Goal: Task Accomplishment & Management: Manage account settings

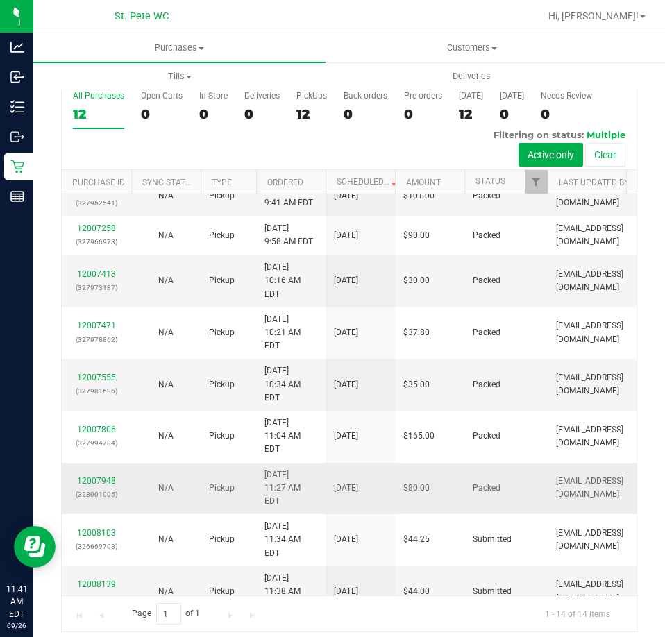
scroll to position [31, 0]
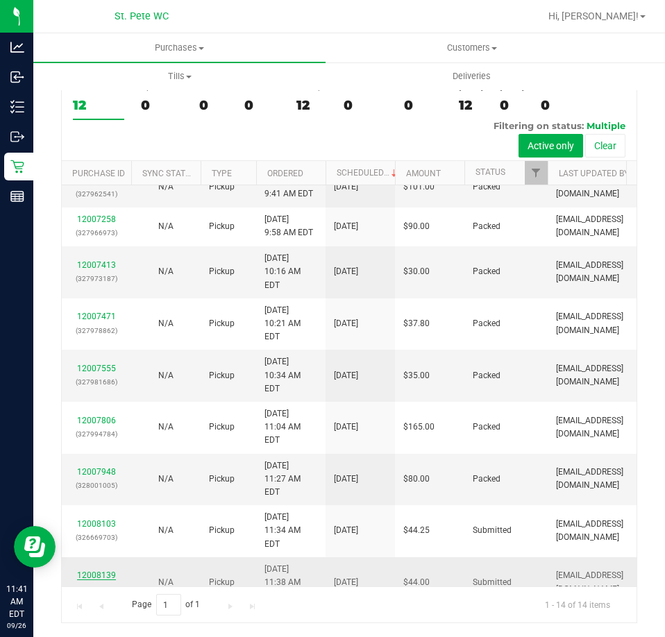
click at [98, 570] on link "12008139" at bounding box center [96, 575] width 39 height 10
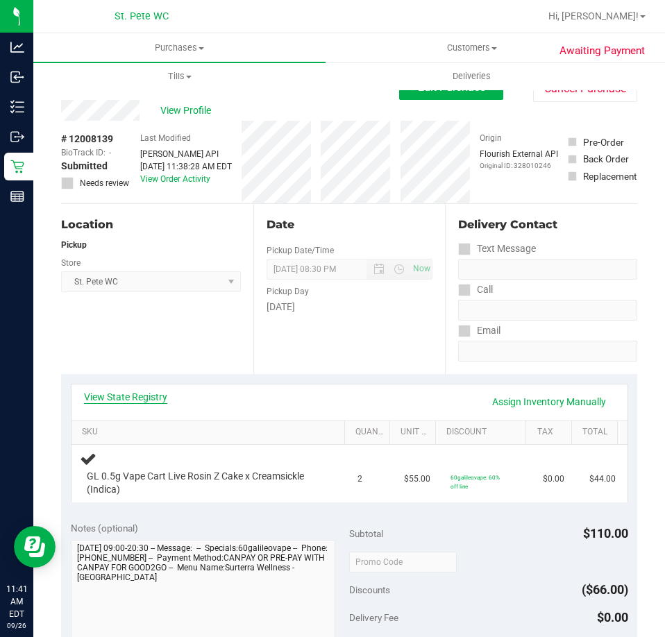
click at [139, 393] on link "View State Registry" at bounding box center [125, 397] width 83 height 14
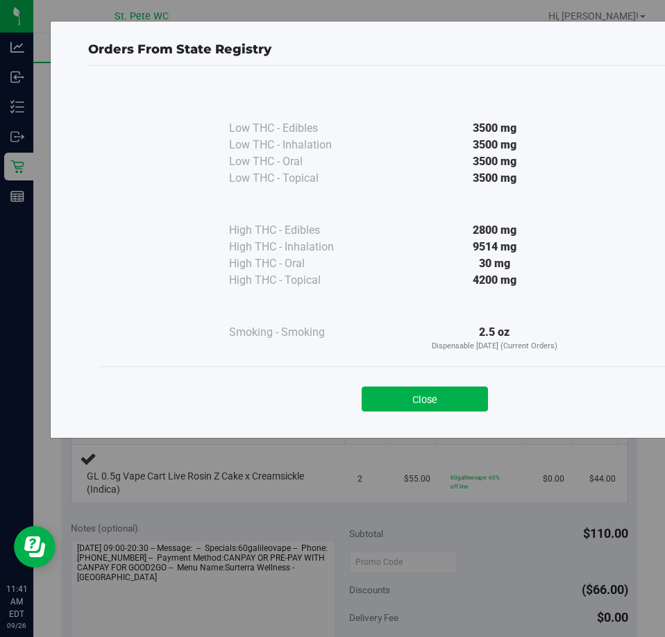
click at [433, 366] on div "Close" at bounding box center [424, 394] width 652 height 56
click at [428, 395] on button "Close" at bounding box center [424, 398] width 126 height 25
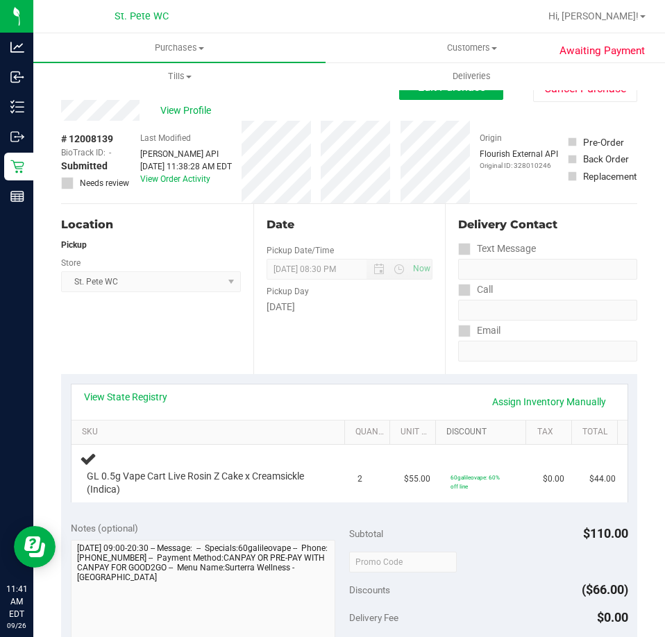
click at [446, 431] on link "Discount" at bounding box center [483, 432] width 74 height 11
click at [446, 427] on link "Discount" at bounding box center [483, 432] width 74 height 11
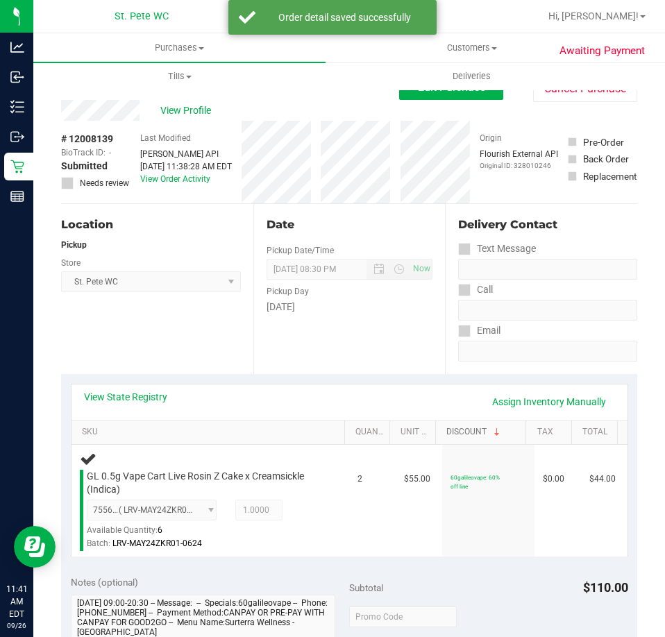
click at [446, 427] on link "Discount" at bounding box center [483, 432] width 74 height 11
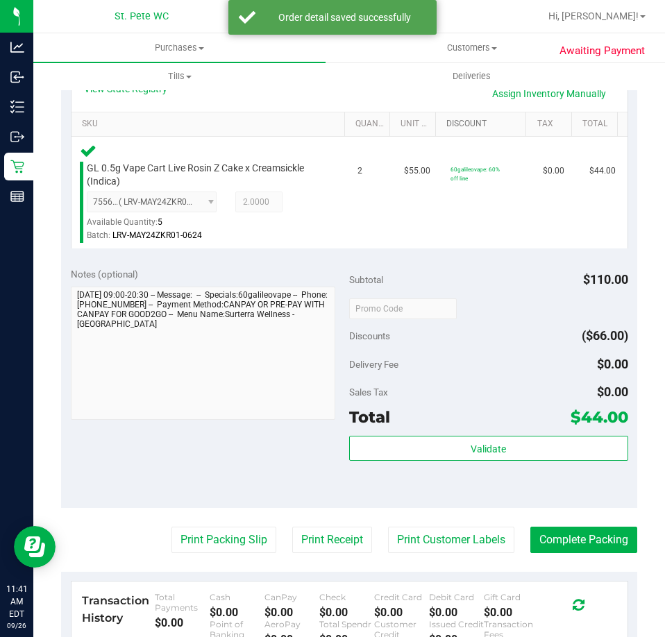
scroll to position [326, 0]
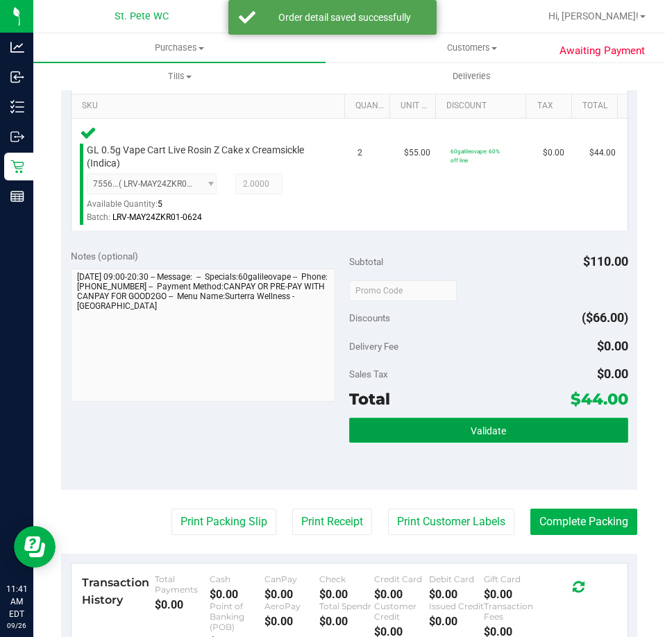
click at [548, 441] on button "Validate" at bounding box center [488, 430] width 279 height 25
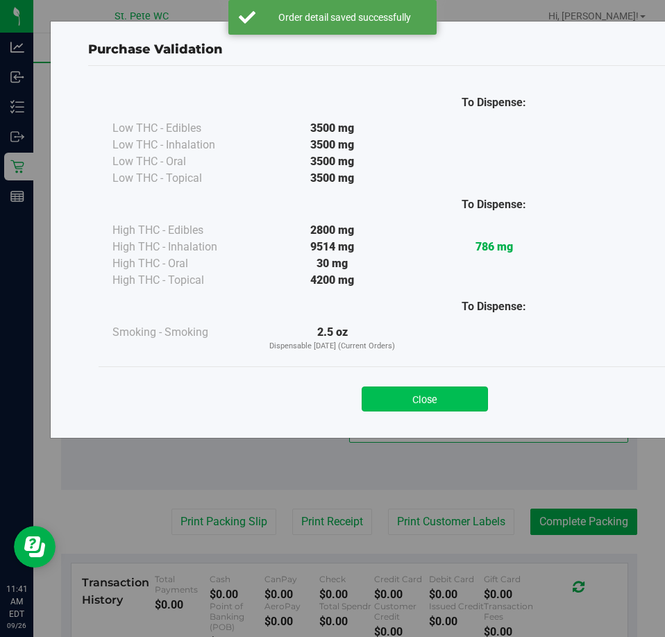
click at [445, 400] on button "Close" at bounding box center [424, 398] width 126 height 25
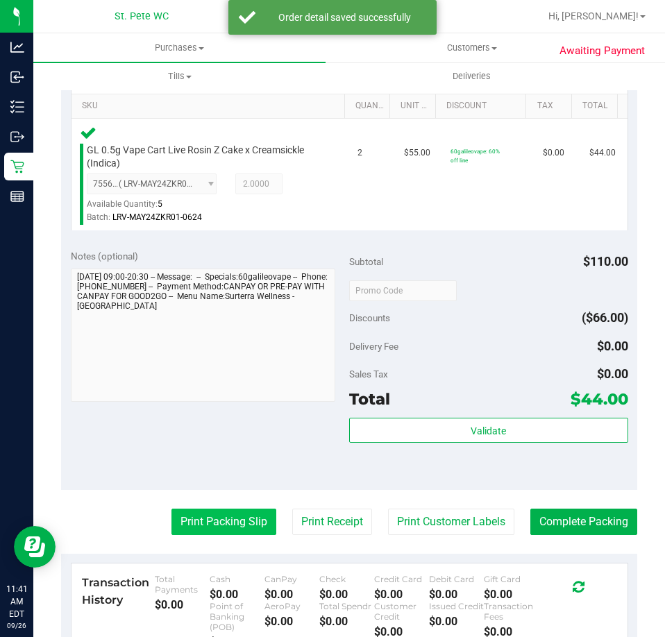
click at [223, 525] on button "Print Packing Slip" at bounding box center [223, 521] width 105 height 26
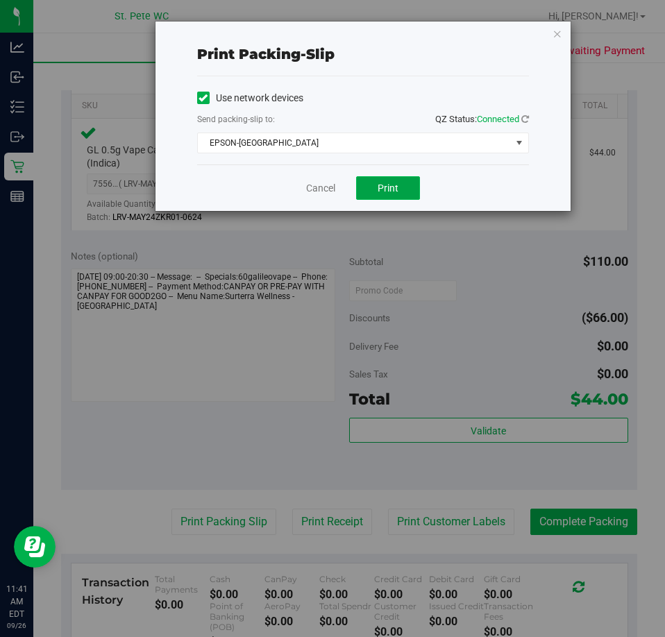
click at [383, 199] on button "Print" at bounding box center [388, 188] width 64 height 24
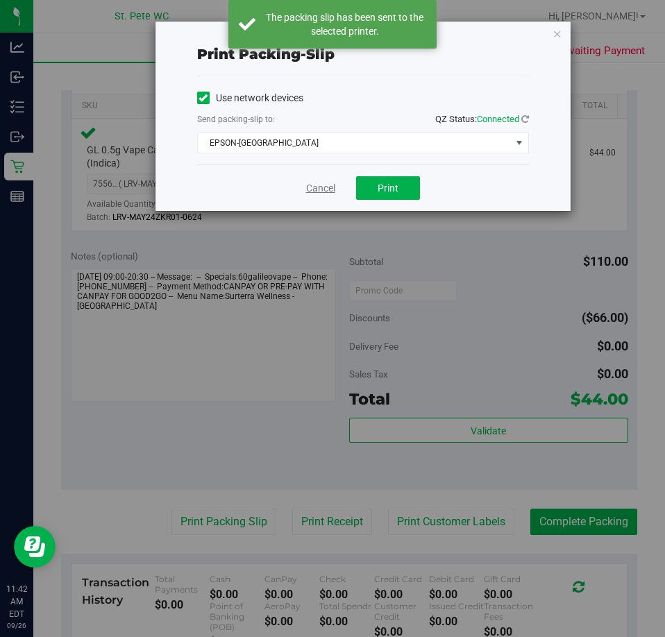
click at [313, 185] on link "Cancel" at bounding box center [320, 188] width 29 height 15
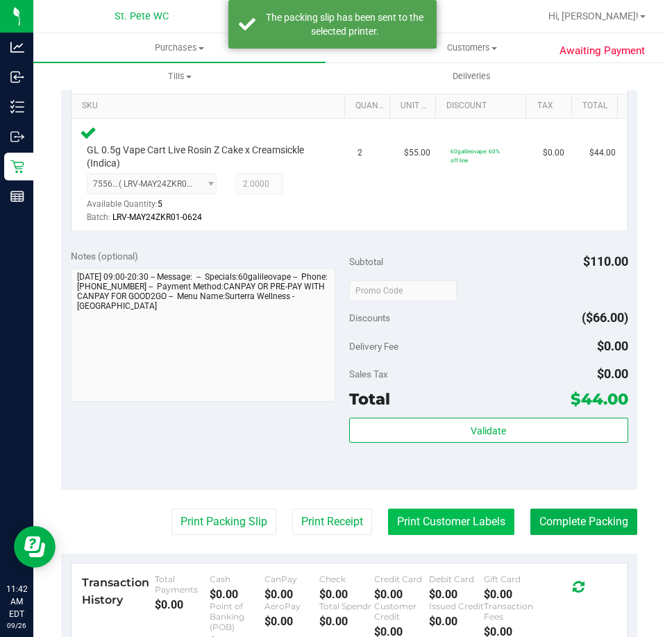
click at [477, 529] on button "Print Customer Labels" at bounding box center [451, 521] width 126 height 26
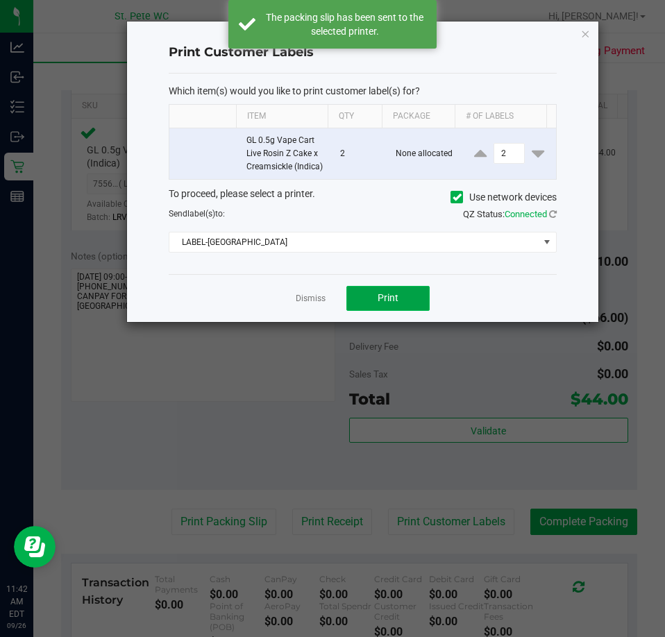
click at [385, 311] on button "Print" at bounding box center [387, 298] width 83 height 25
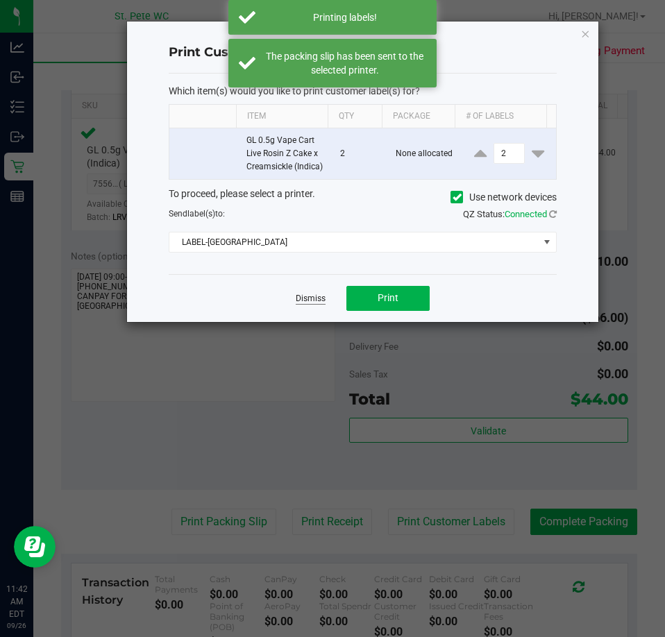
click at [298, 305] on link "Dismiss" at bounding box center [310, 299] width 30 height 12
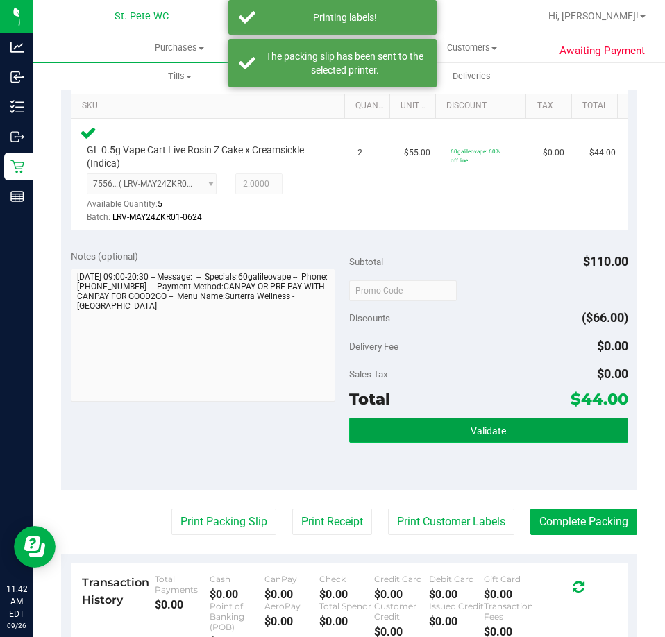
click at [532, 437] on button "Validate" at bounding box center [488, 430] width 279 height 25
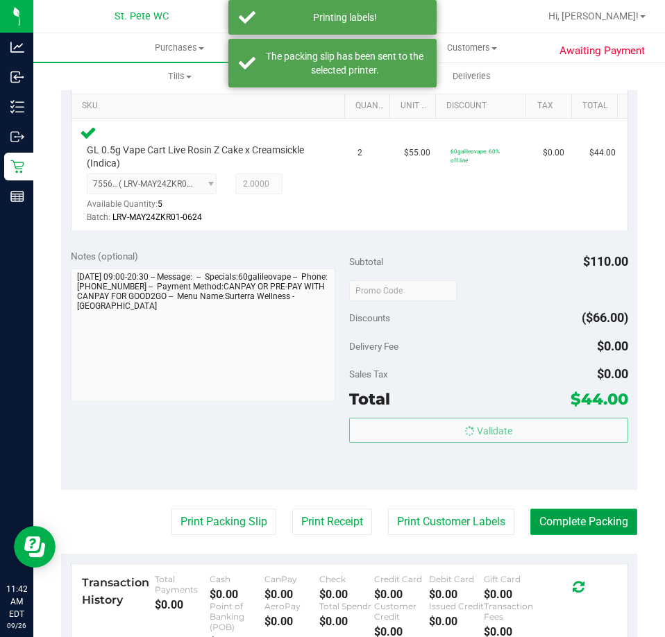
click at [557, 531] on button "Complete Packing" at bounding box center [583, 521] width 107 height 26
